Goal: Information Seeking & Learning: Learn about a topic

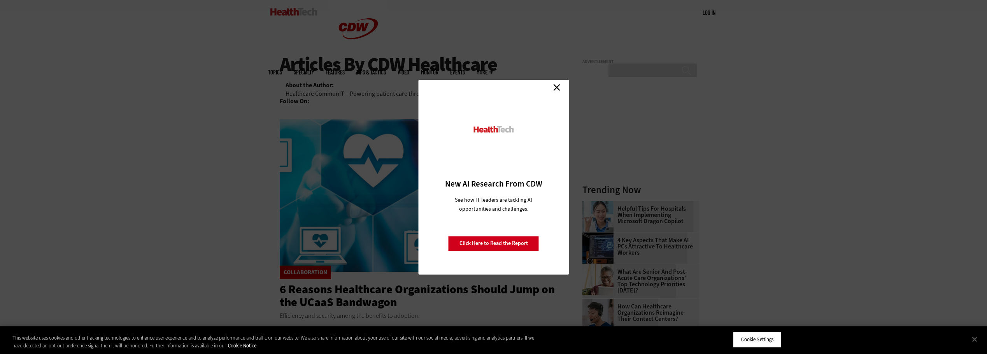
scroll to position [39, 0]
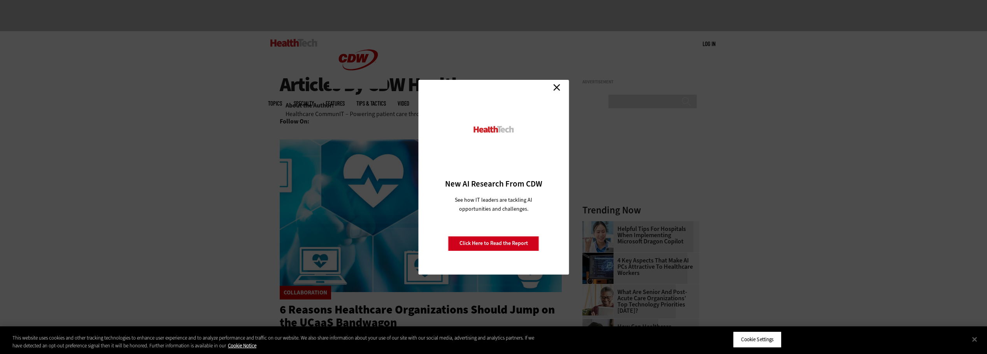
click at [560, 85] on link "Close" at bounding box center [557, 88] width 12 height 12
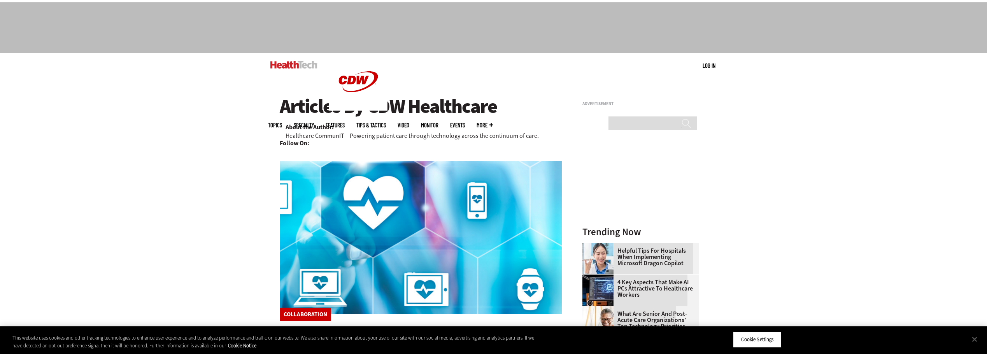
scroll to position [0, 0]
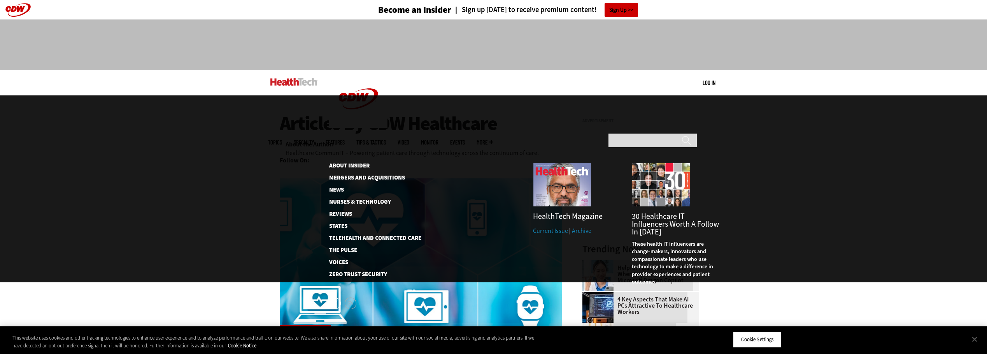
click at [554, 226] on link "Current Issue" at bounding box center [550, 230] width 35 height 8
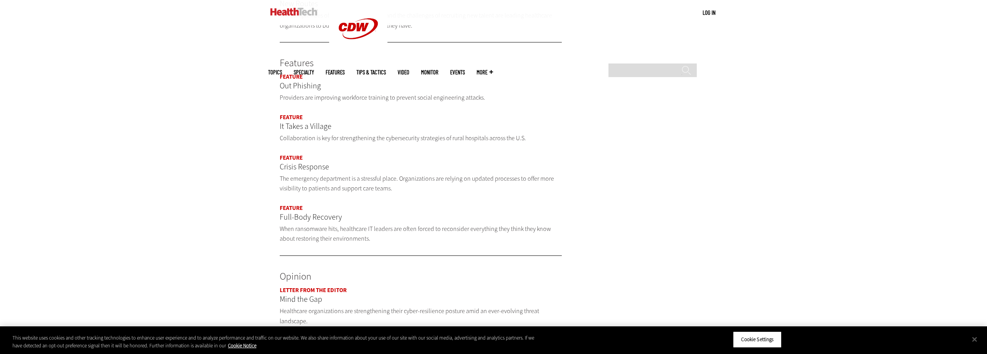
scroll to position [700, 0]
click at [301, 119] on p "It Takes a Village" at bounding box center [421, 125] width 282 height 12
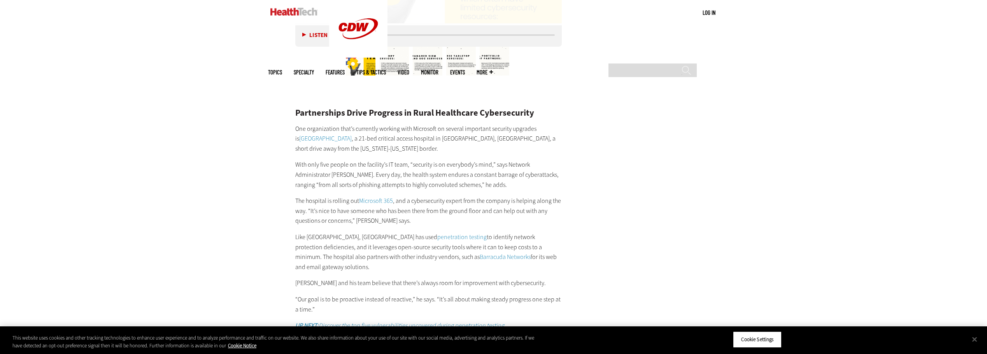
scroll to position [1556, 0]
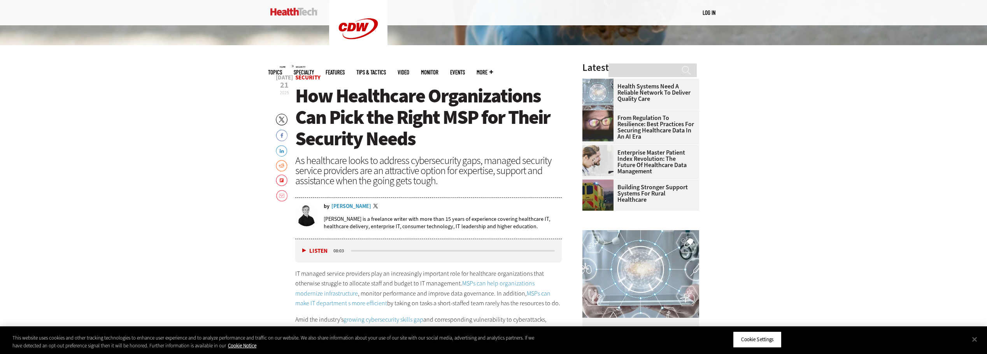
scroll to position [389, 0]
